Goal: Check status: Check status

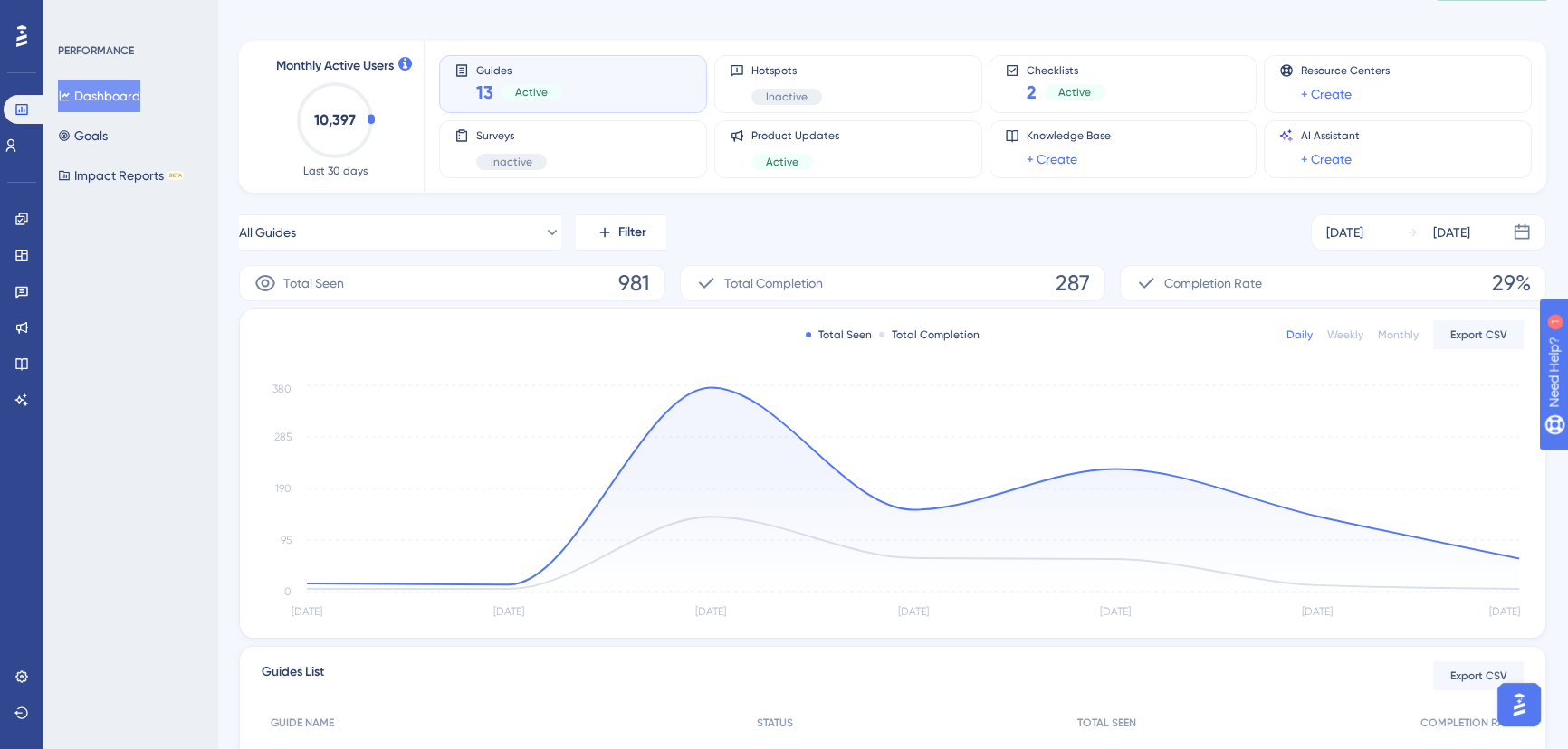
scroll to position [164, 0]
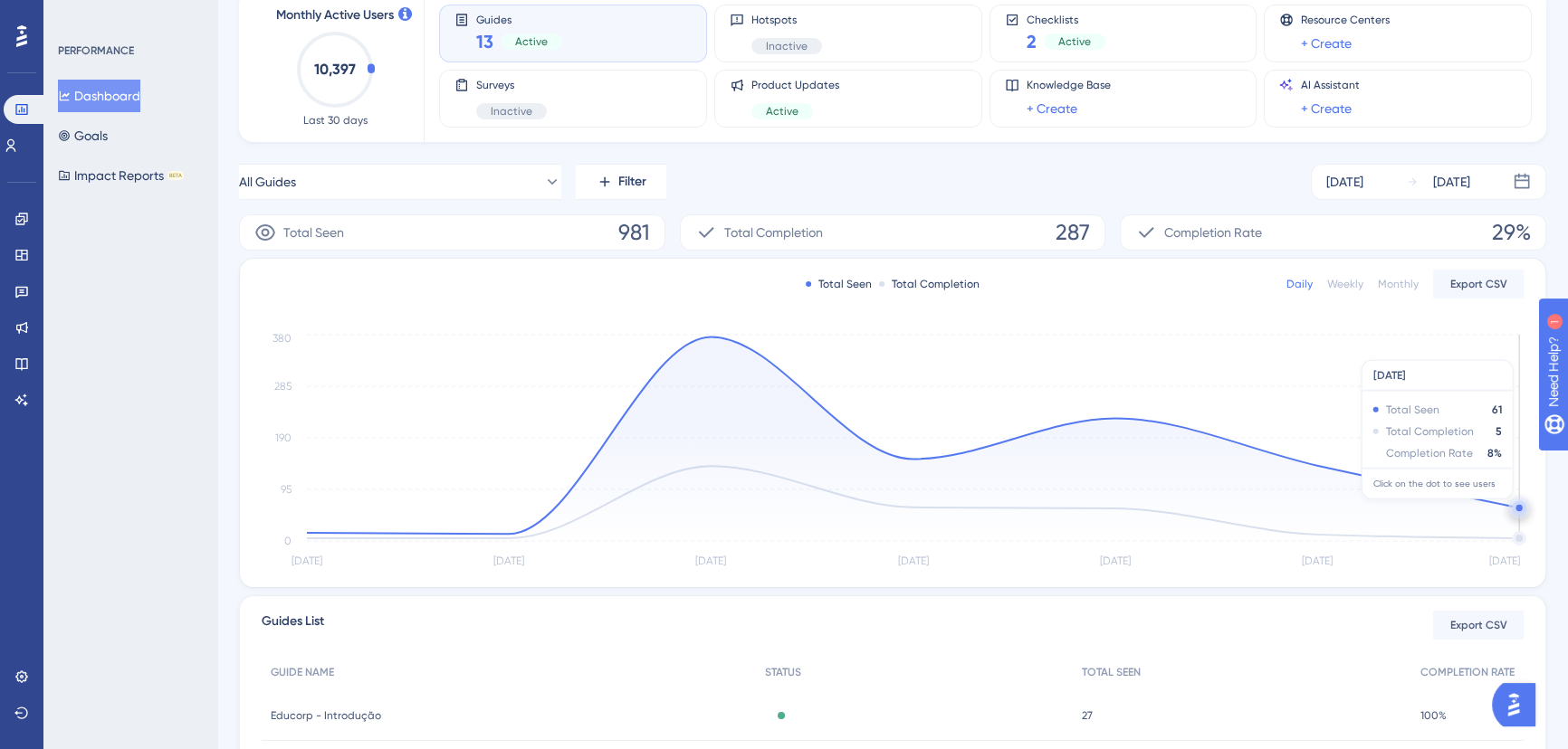
click at [1514, 507] on circle at bounding box center [1518, 507] width 14 height 14
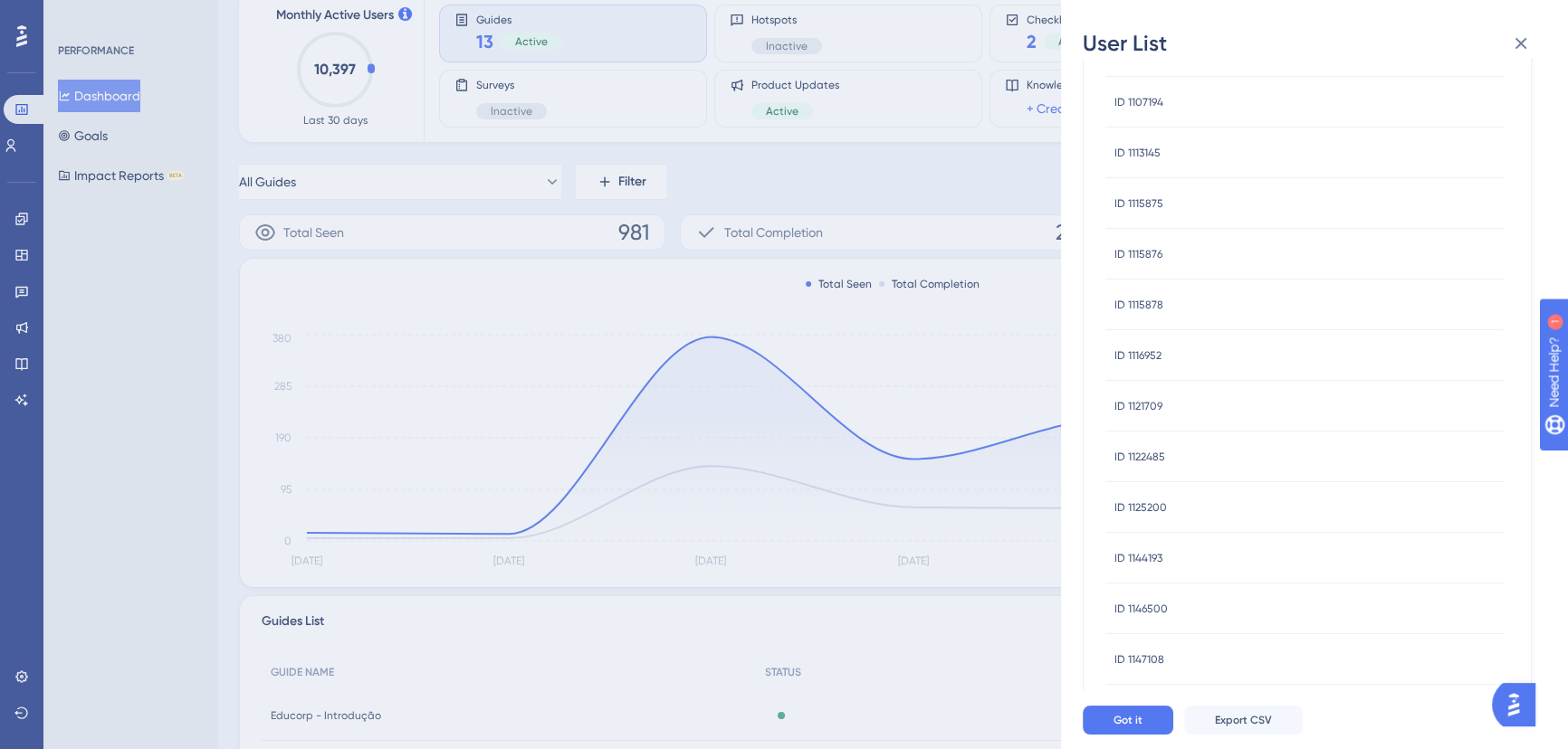
scroll to position [81, 0]
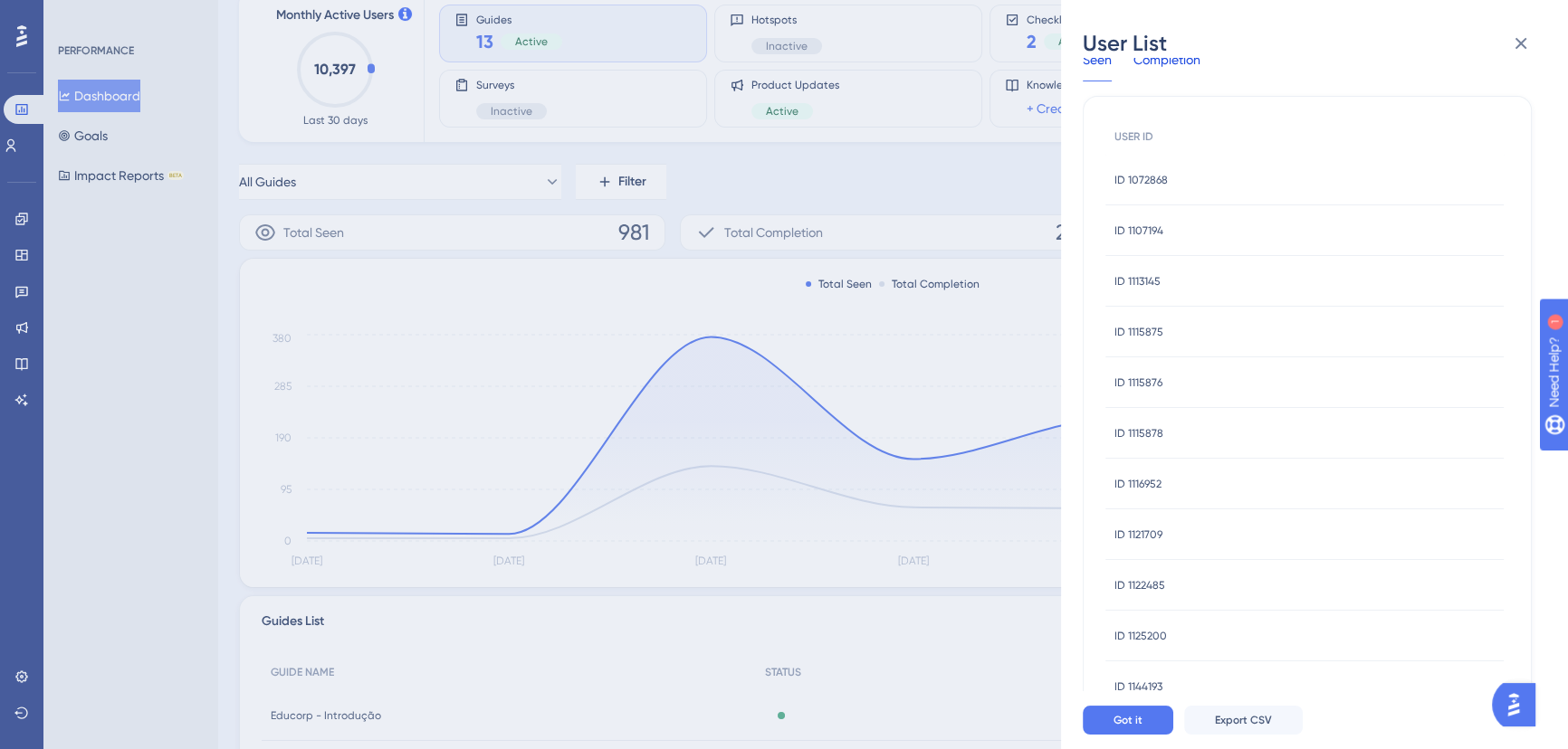
click at [1152, 79] on div "Completion" at bounding box center [1166, 66] width 67 height 33
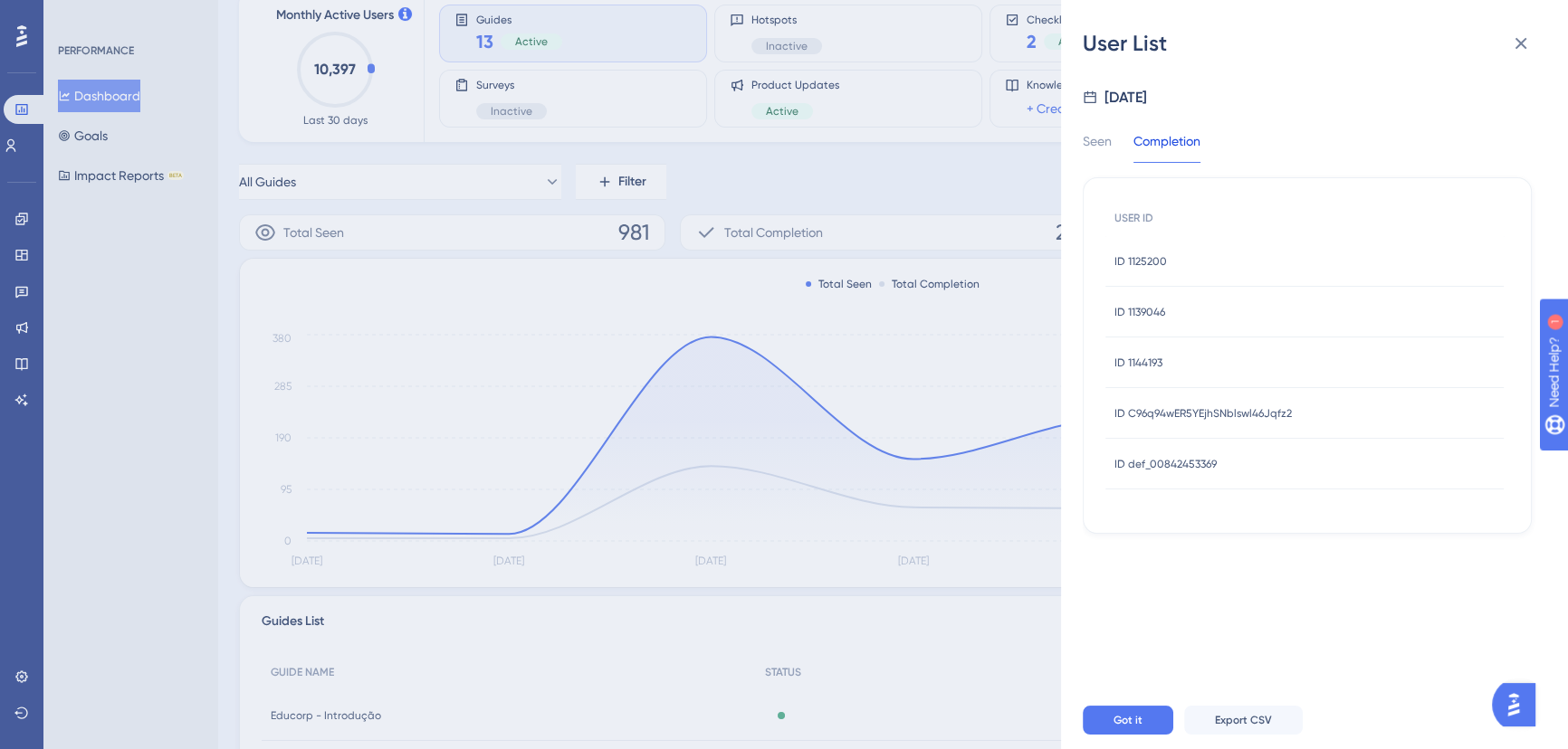
click at [1155, 256] on span "ID 1125200" at bounding box center [1140, 261] width 52 height 14
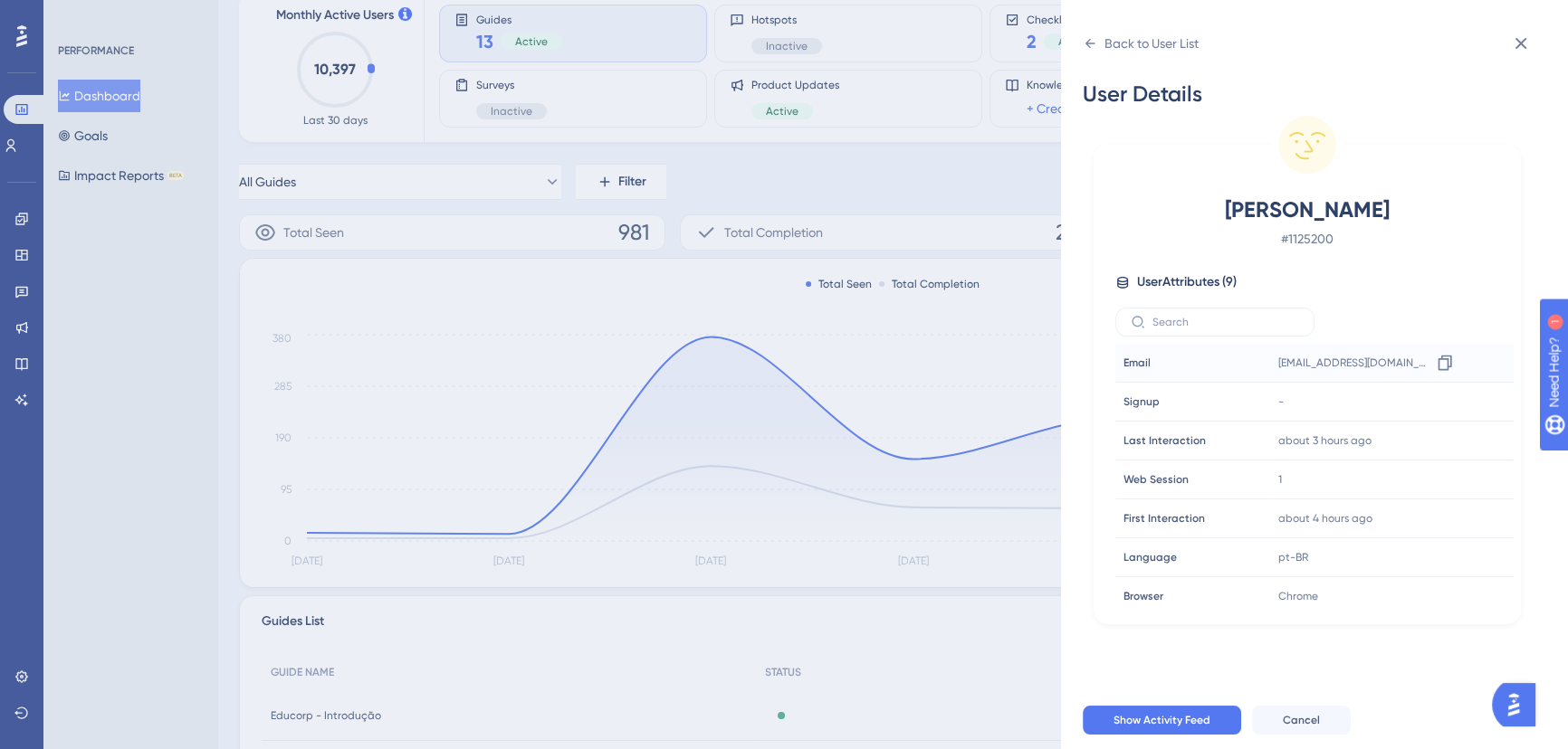
click at [1294, 368] on span "livien.csilva@itavema.com.br" at bounding box center [1354, 362] width 152 height 14
click at [1186, 722] on span "Show Activity Feed" at bounding box center [1162, 720] width 97 height 14
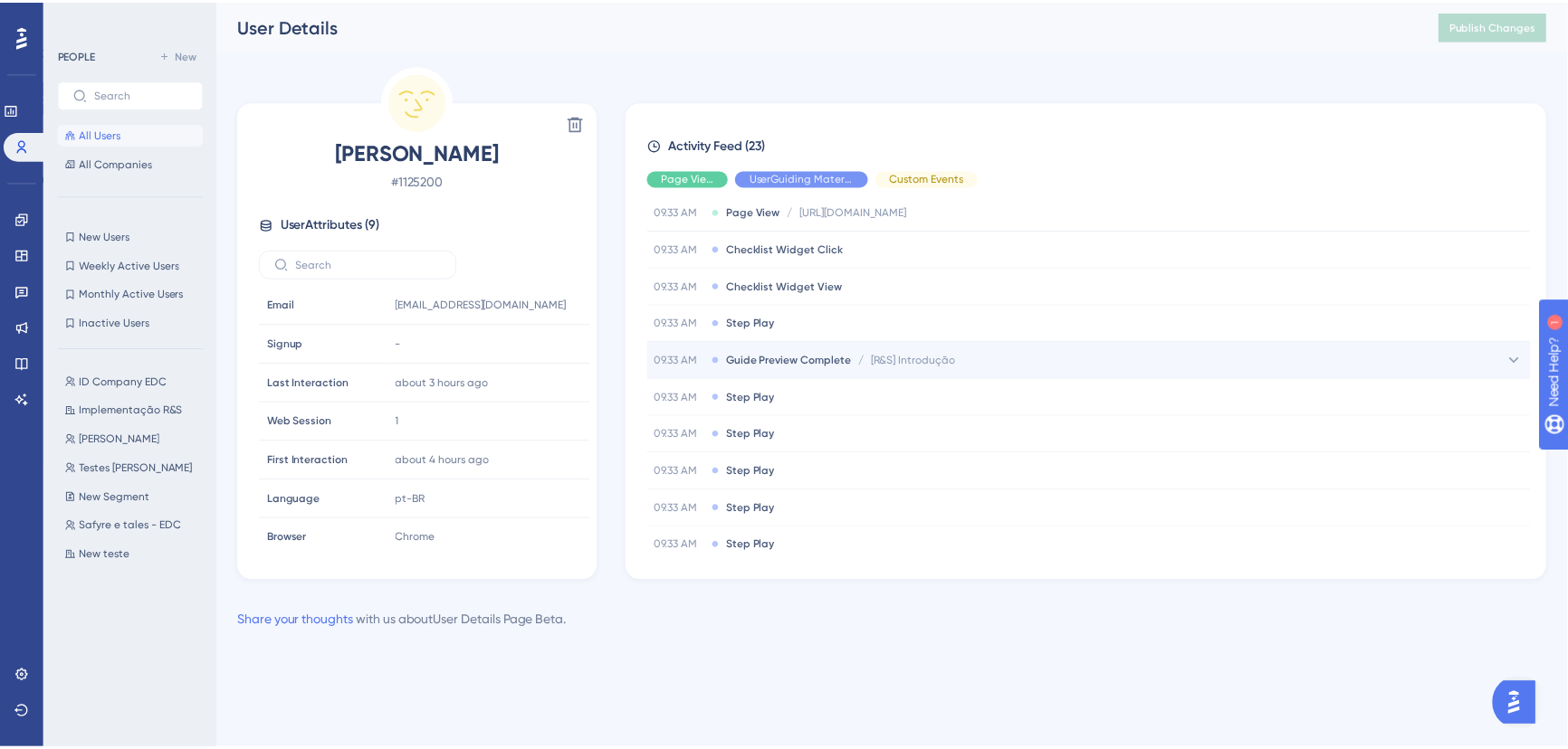
scroll to position [354, 0]
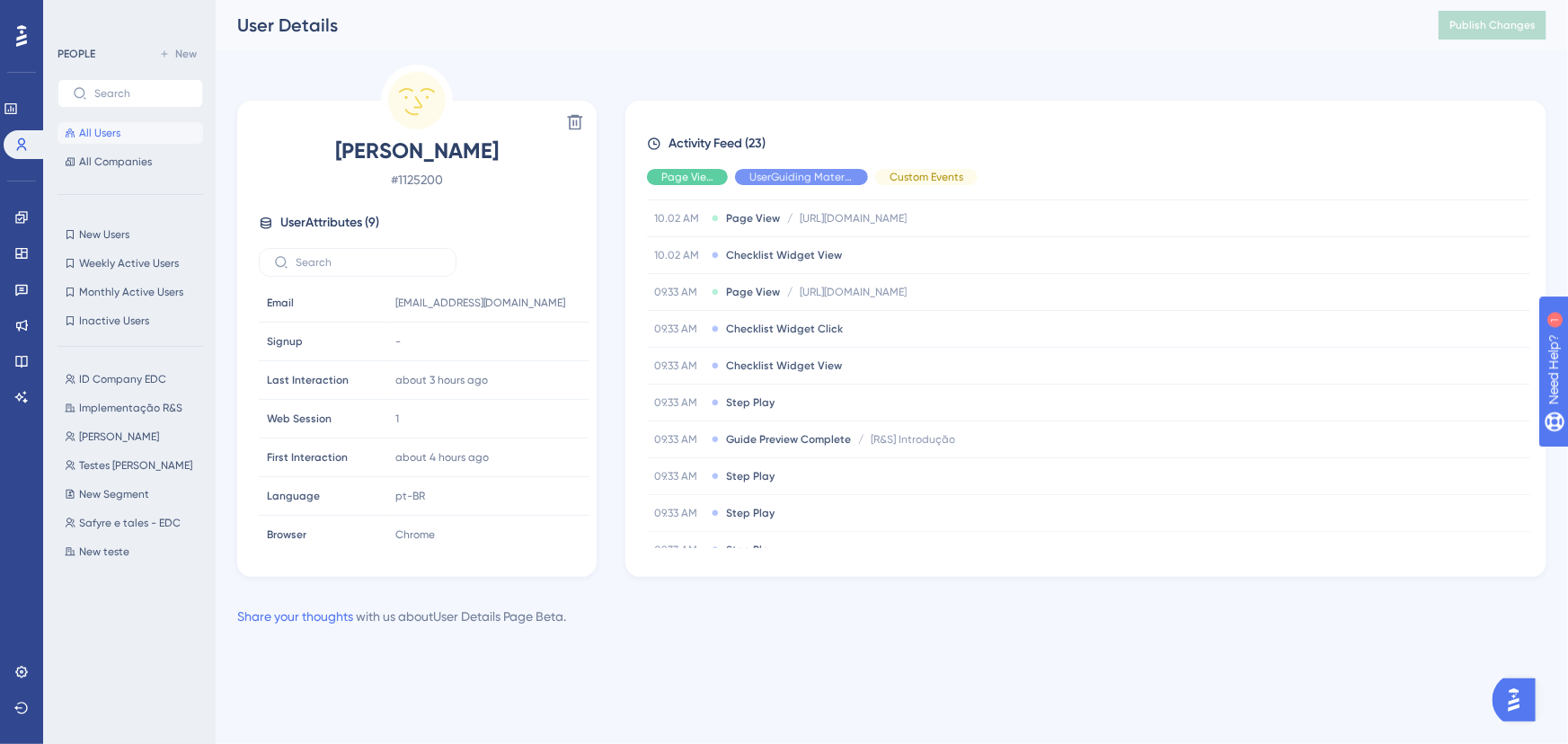
click at [17, 53] on div "Performance Users" at bounding box center [21, 104] width 35 height 108
click at [17, 35] on icon at bounding box center [21, 35] width 11 height 23
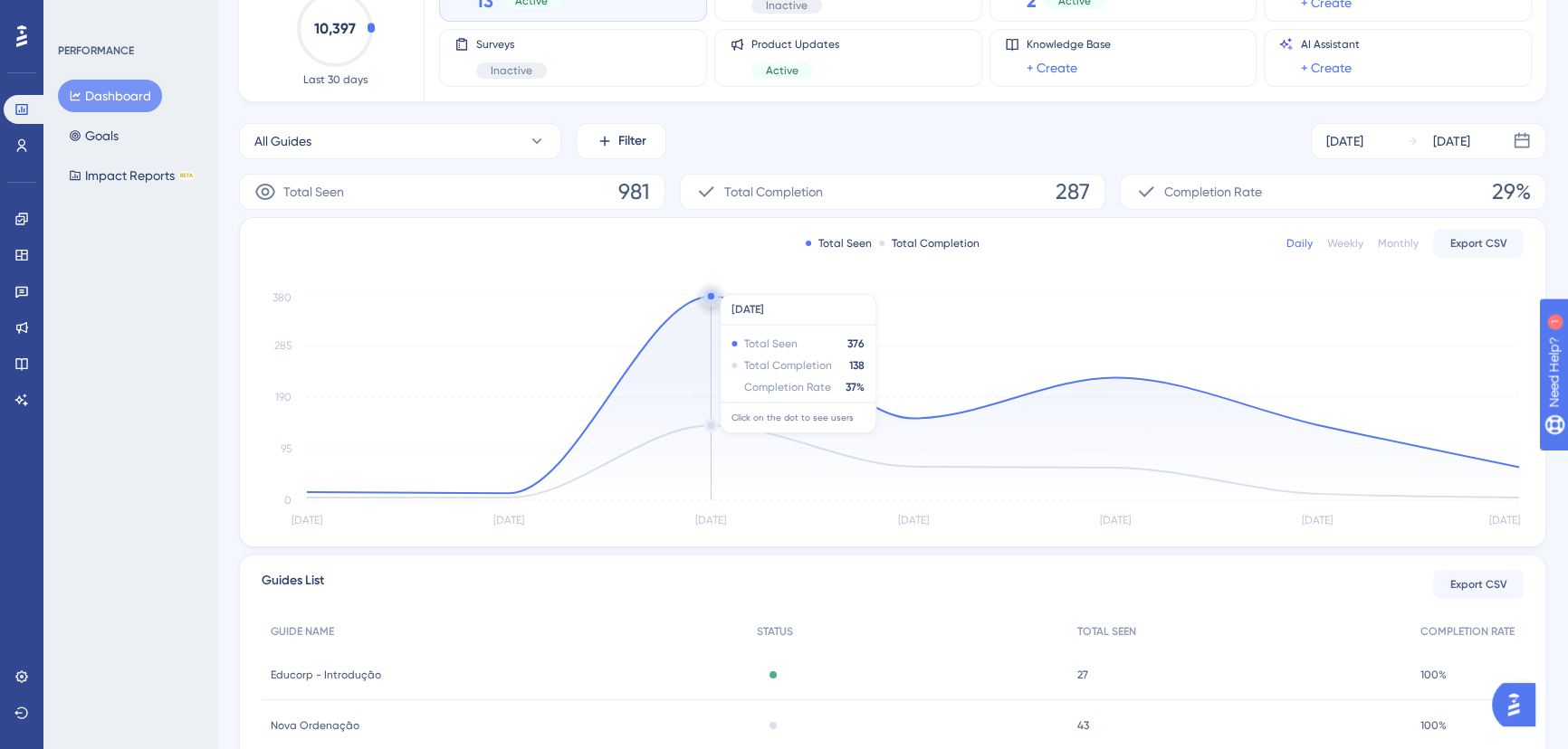
scroll to position [164, 0]
